Goal: Find specific page/section: Find specific page/section

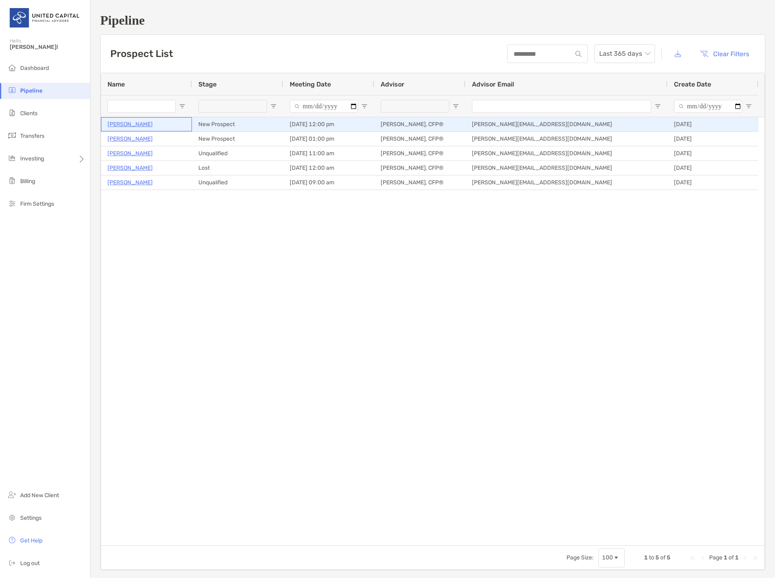
click at [127, 122] on p "[PERSON_NAME]" at bounding box center [130, 124] width 45 height 10
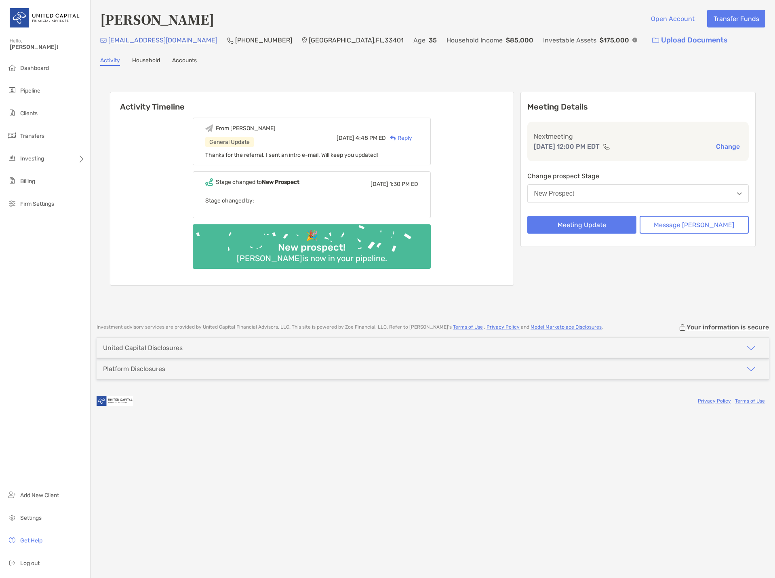
click at [216, 416] on div "[PERSON_NAME] Open Account Transfer Funds [EMAIL_ADDRESS][DOMAIN_NAME] (561) 60…" at bounding box center [433, 289] width 685 height 578
